Goal: Find specific page/section

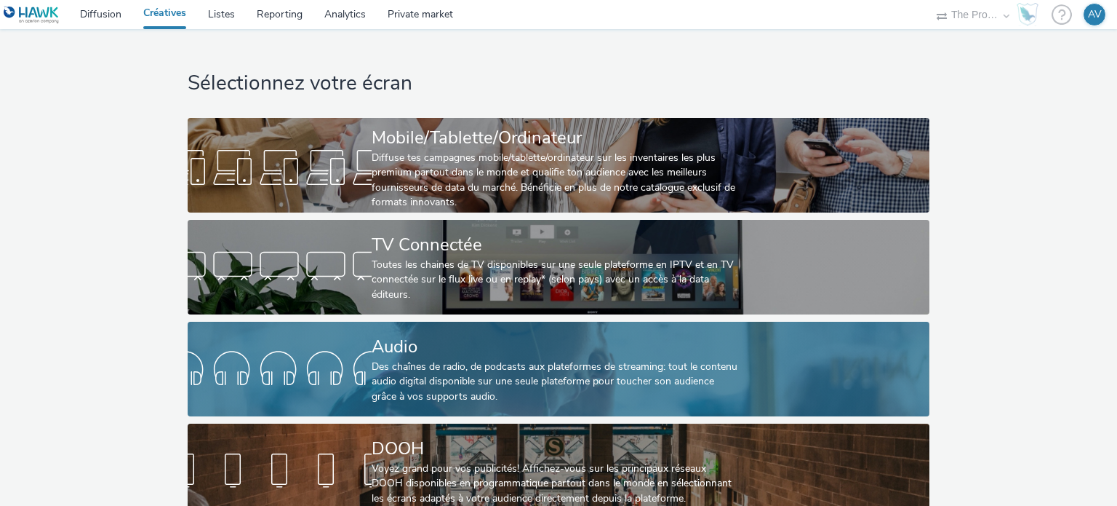
click at [471, 415] on div "Audio Des chaînes de radio, de podcasts aux plateformes de streaming: tout le c…" at bounding box center [556, 368] width 368 height 95
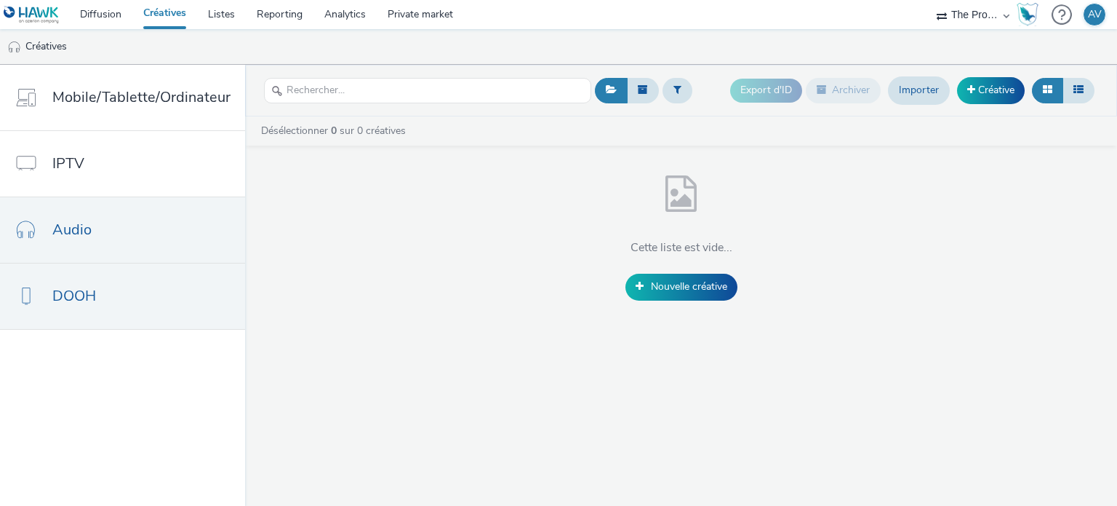
click at [119, 286] on link "DOOH" at bounding box center [122, 295] width 245 height 65
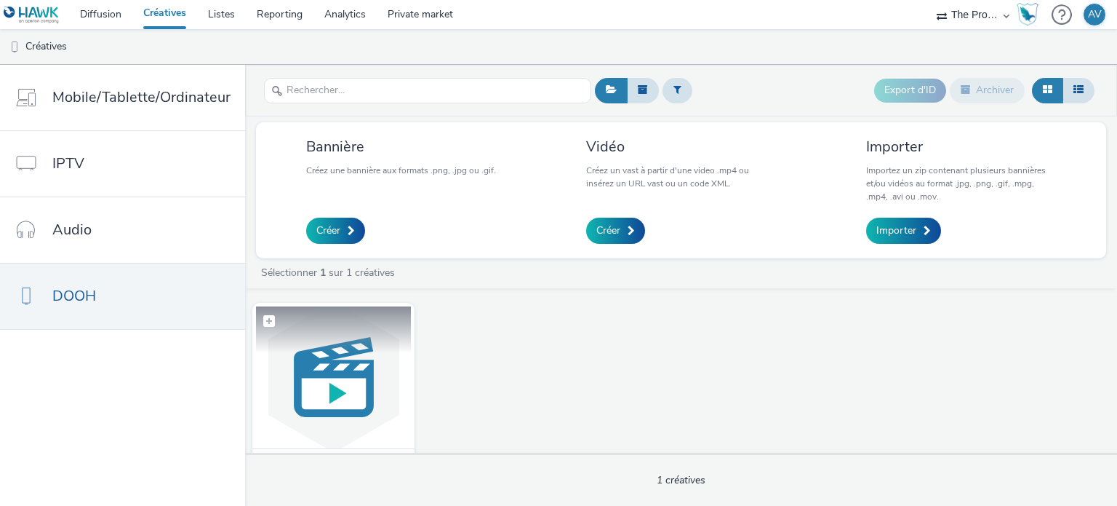
click at [326, 371] on img at bounding box center [333, 377] width 155 height 142
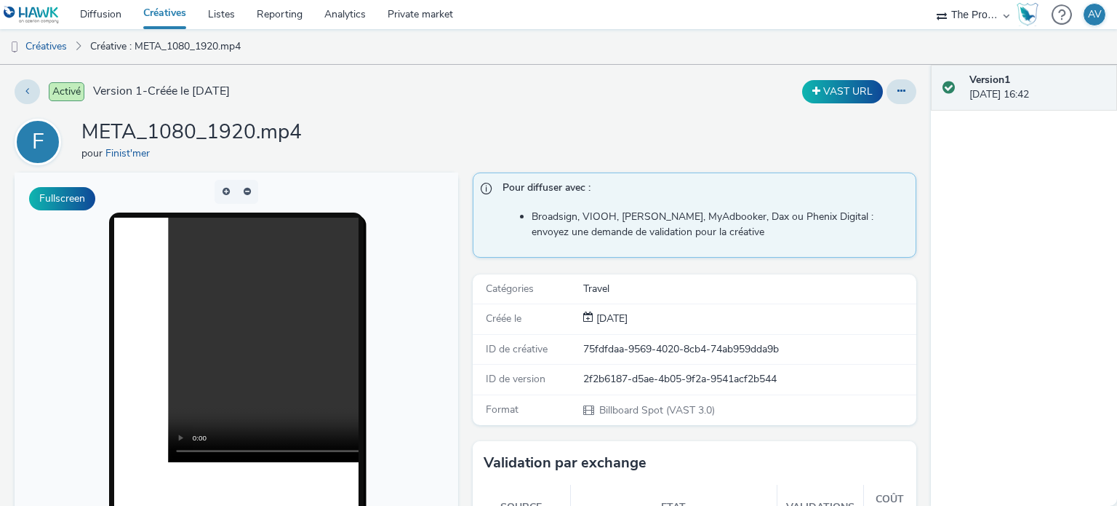
click at [67, 89] on span "Activé" at bounding box center [67, 91] width 36 height 19
click at [896, 89] on button at bounding box center [902, 91] width 30 height 25
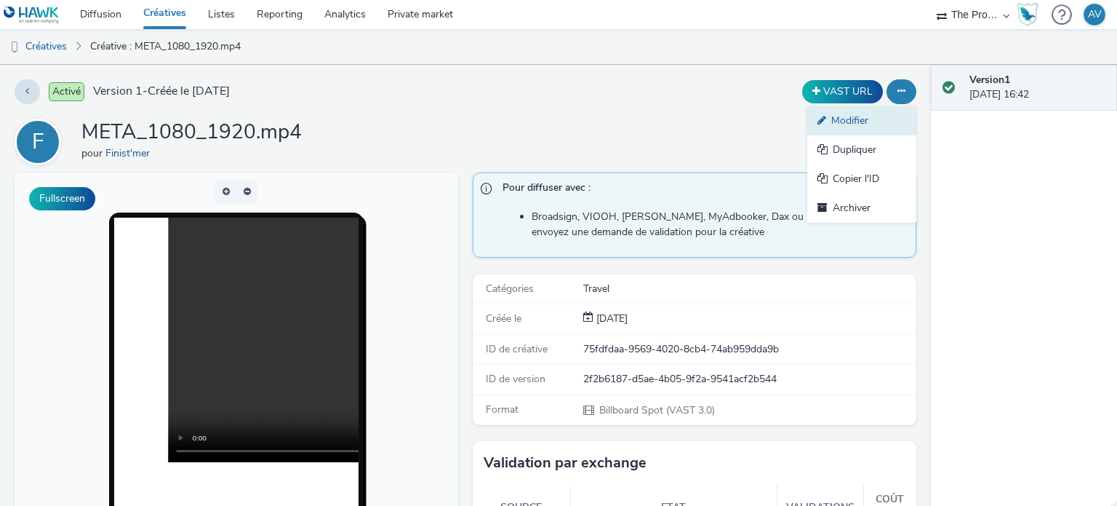
click at [847, 124] on link "Modifier" at bounding box center [861, 120] width 109 height 29
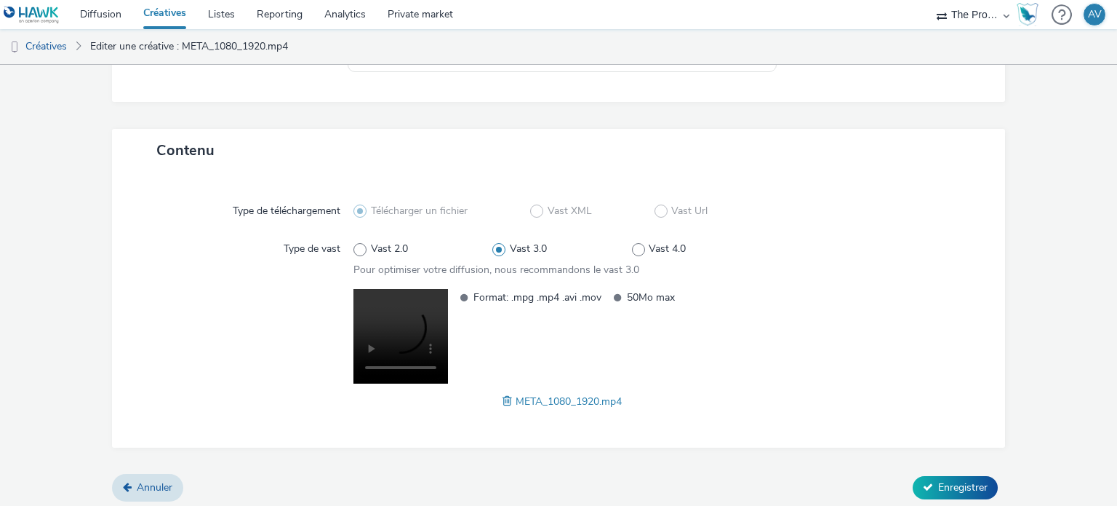
scroll to position [263, 0]
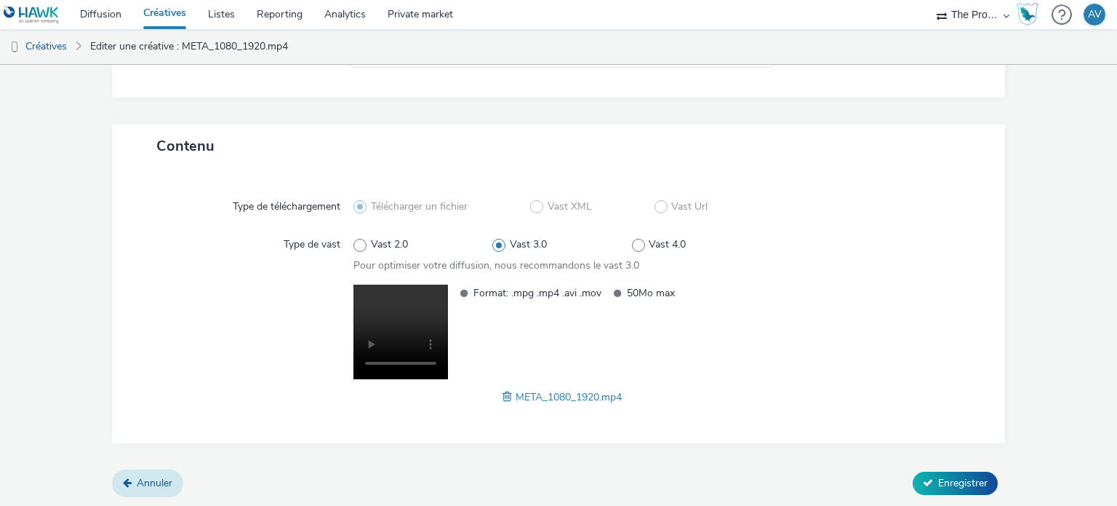
click at [154, 494] on link "Annuler" at bounding box center [147, 483] width 71 height 28
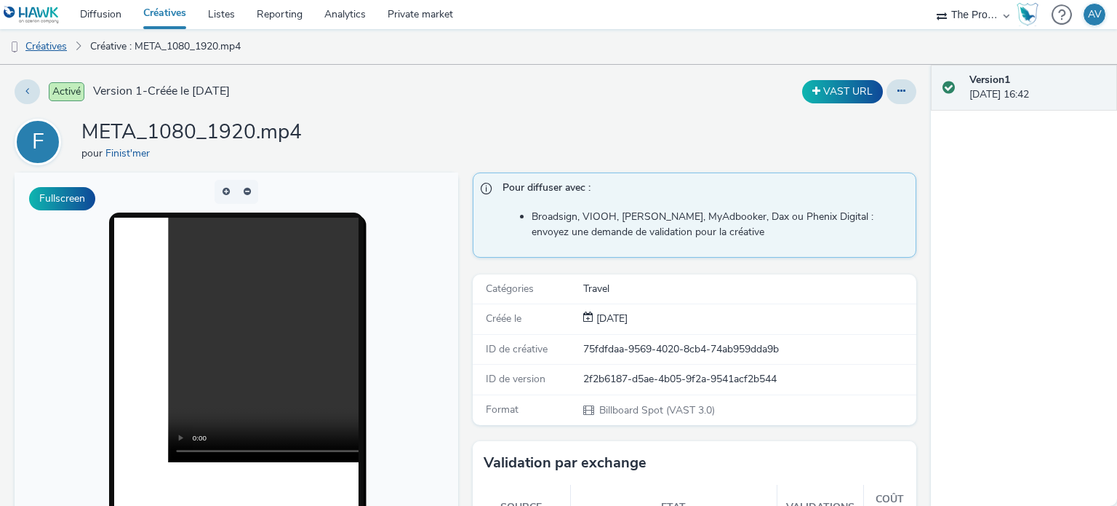
click at [40, 49] on link "Créatives" at bounding box center [37, 46] width 74 height 35
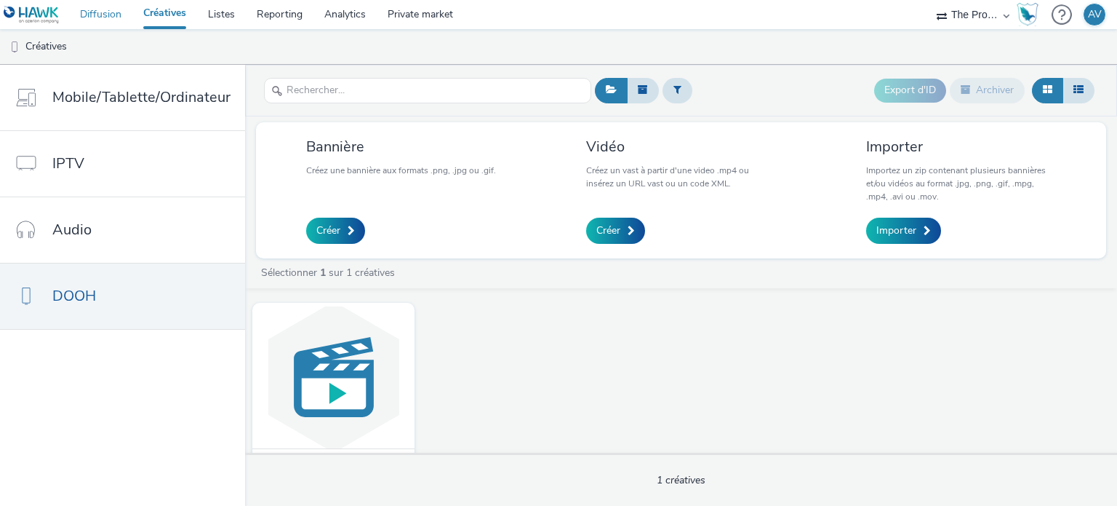
click at [97, 23] on link "Diffusion" at bounding box center [100, 14] width 63 height 29
